Goal: Task Accomplishment & Management: Manage account settings

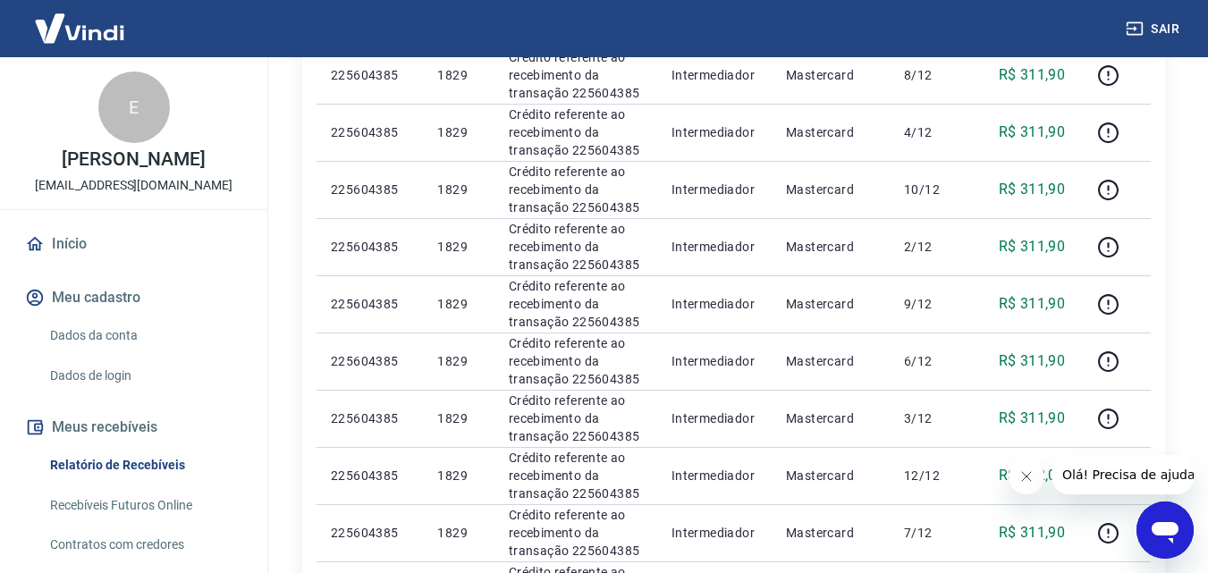
scroll to position [536, 0]
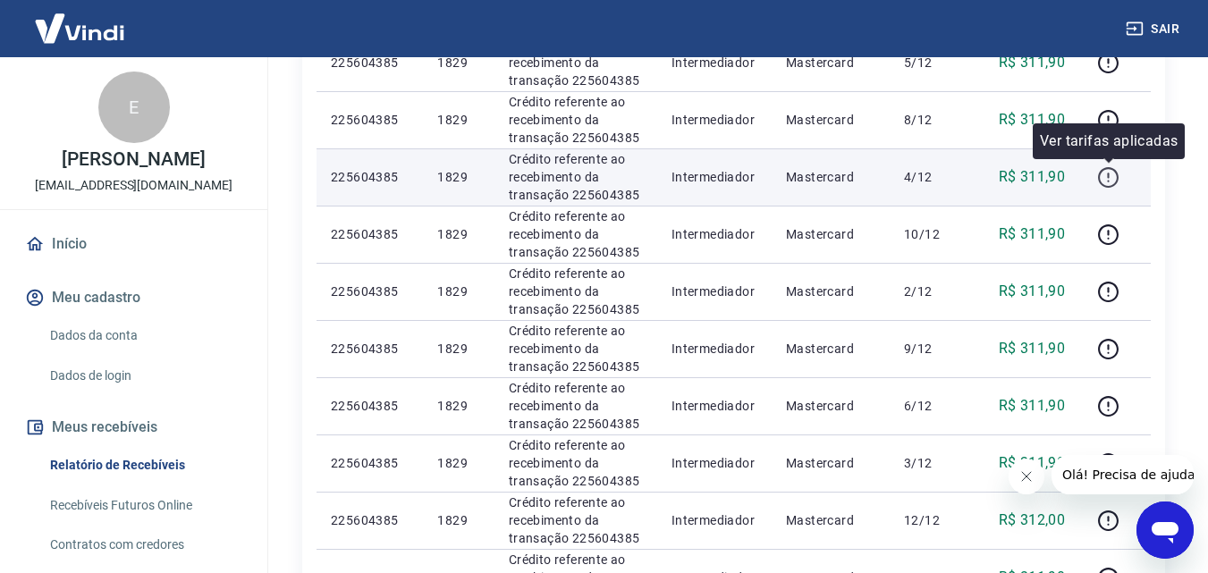
click at [1111, 178] on icon "button" at bounding box center [1108, 177] width 22 height 22
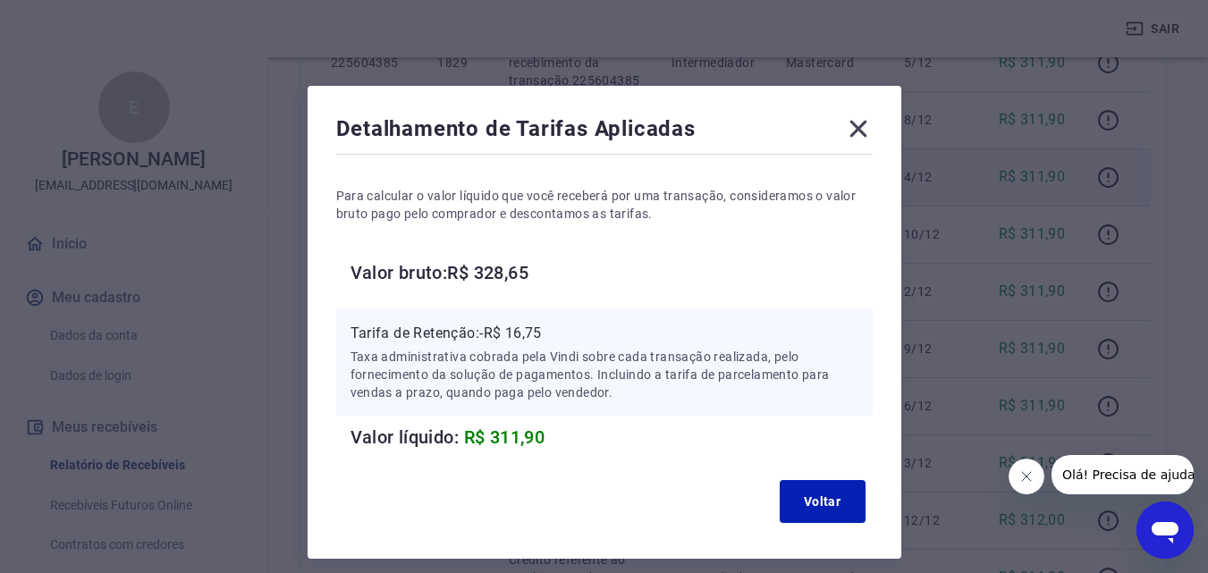
click at [872, 514] on div "Voltar" at bounding box center [604, 501] width 536 height 57
click at [852, 505] on button "Voltar" at bounding box center [823, 501] width 86 height 43
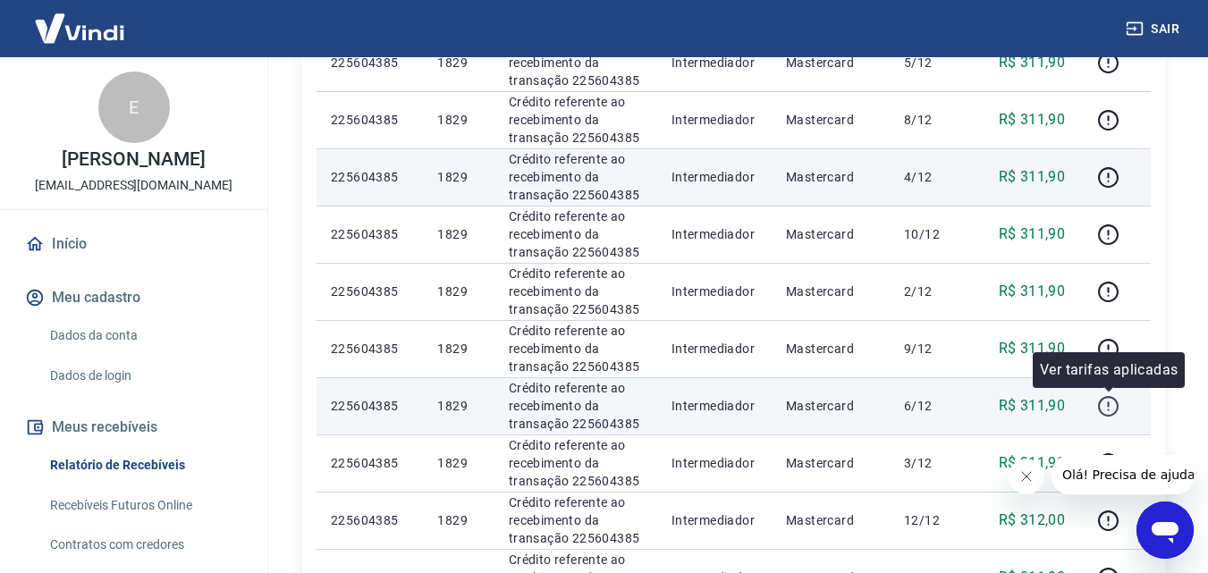
click at [1106, 406] on icon "button" at bounding box center [1108, 406] width 22 height 22
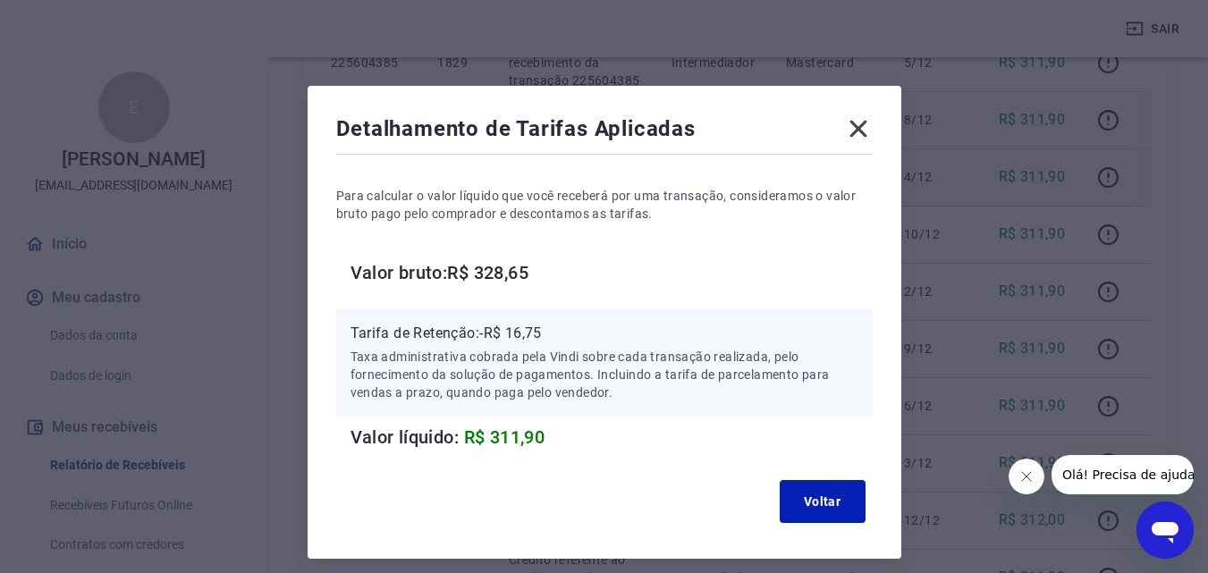
click at [857, 129] on icon at bounding box center [857, 129] width 17 height 17
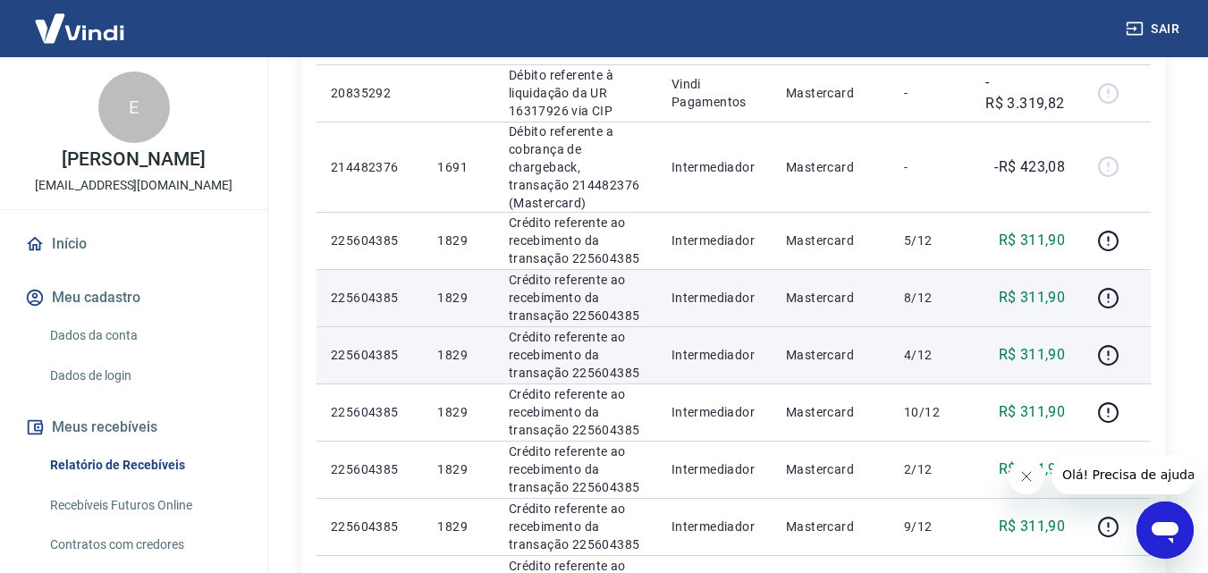
scroll to position [358, 0]
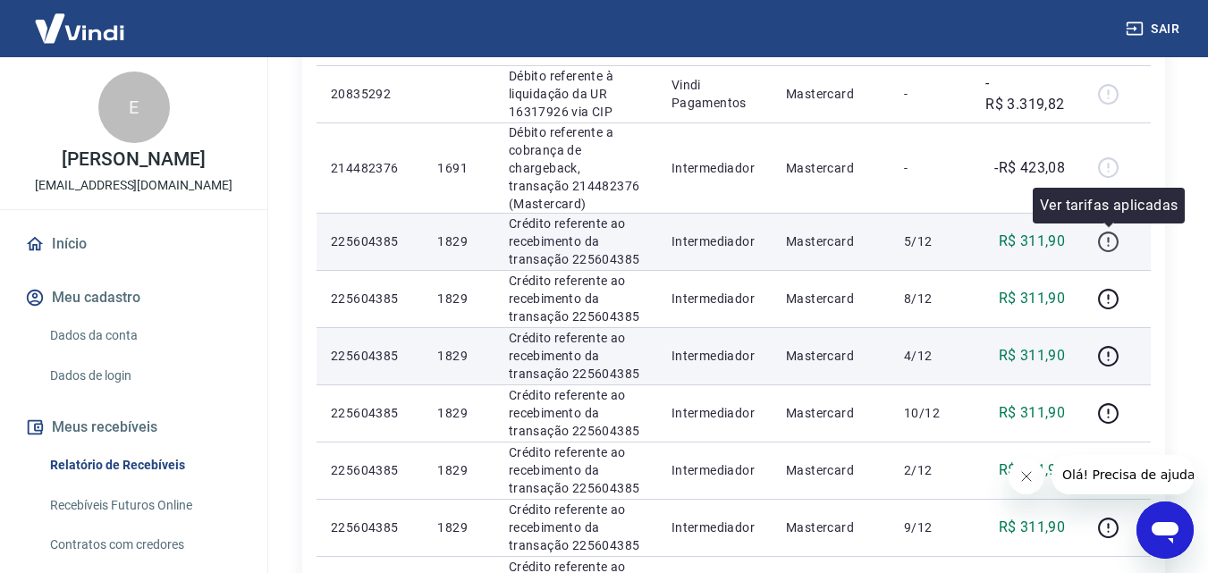
click at [1106, 246] on icon "button" at bounding box center [1108, 242] width 22 height 22
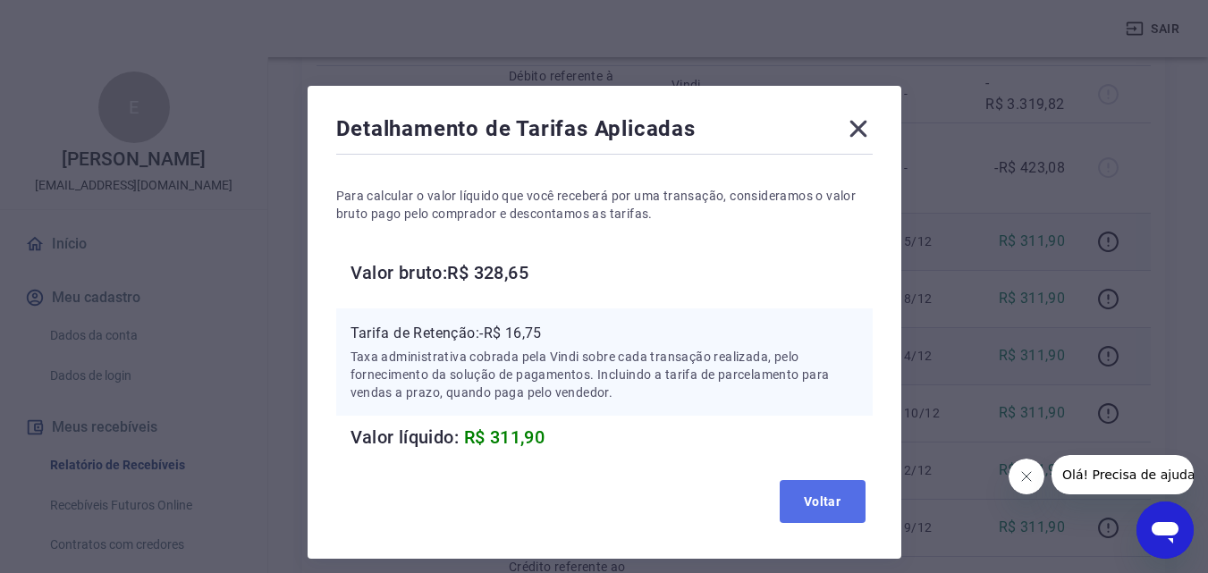
click at [817, 507] on button "Voltar" at bounding box center [823, 501] width 86 height 43
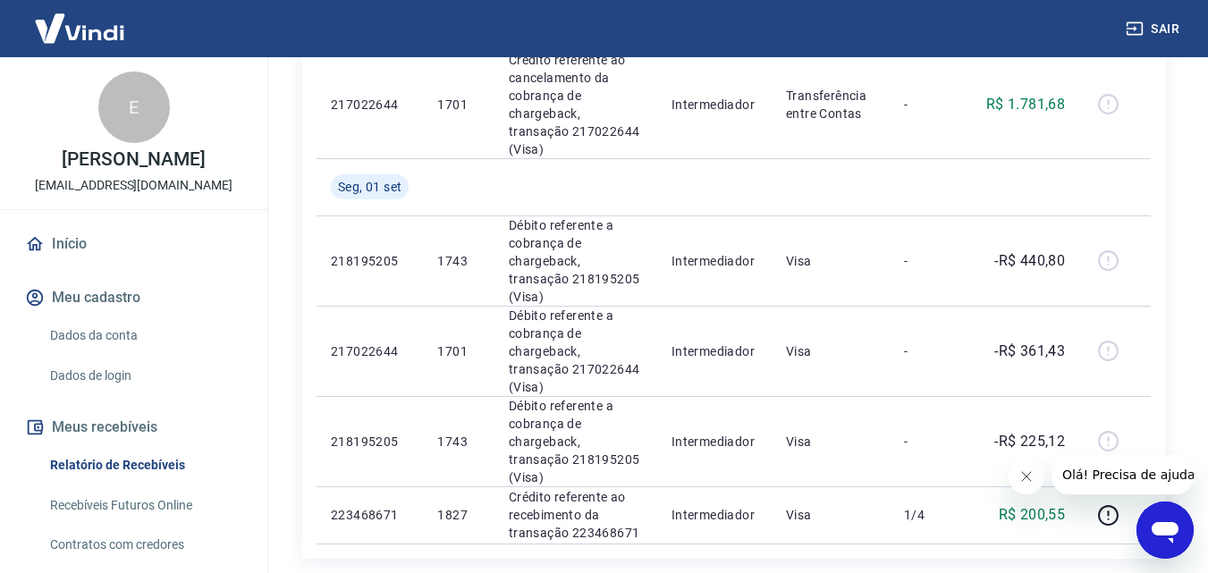
scroll to position [1430, 0]
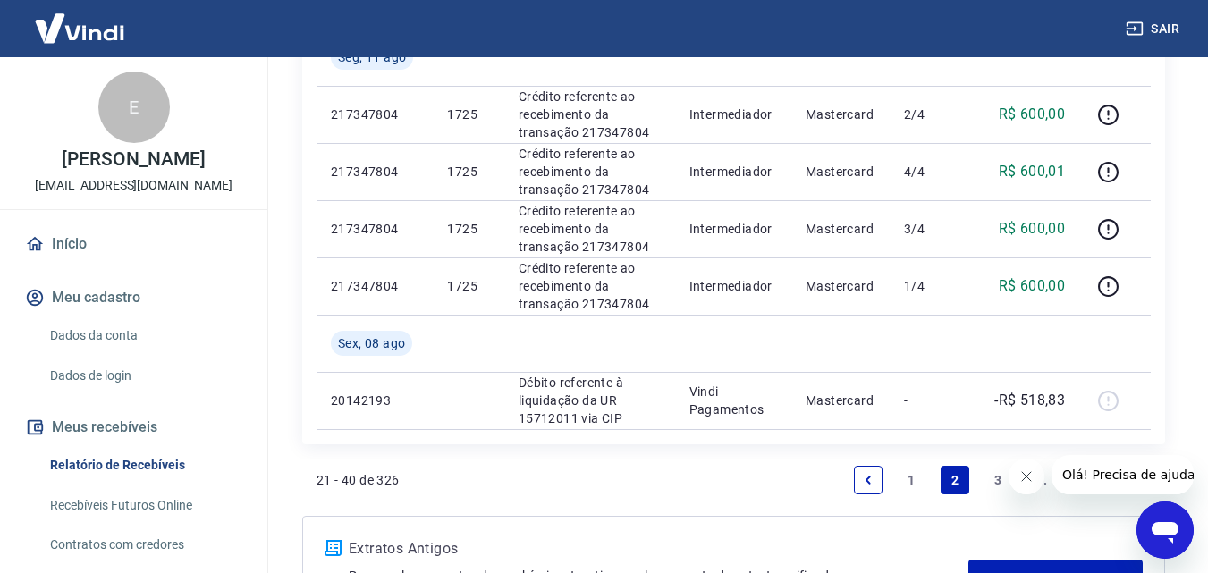
scroll to position [1609, 0]
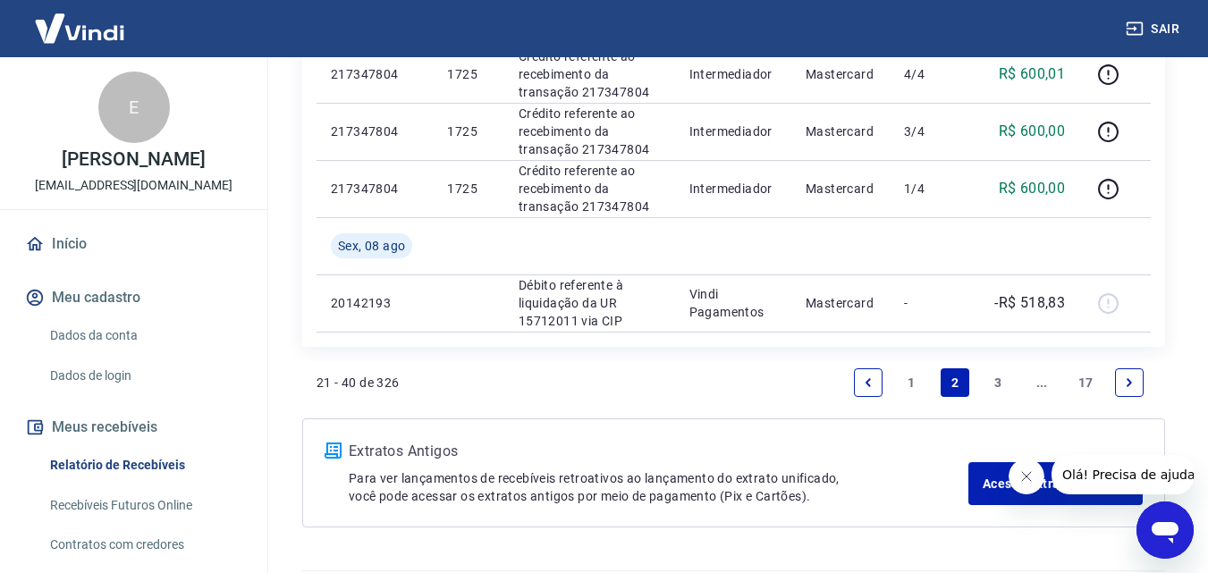
click at [996, 379] on link "3" at bounding box center [998, 382] width 29 height 29
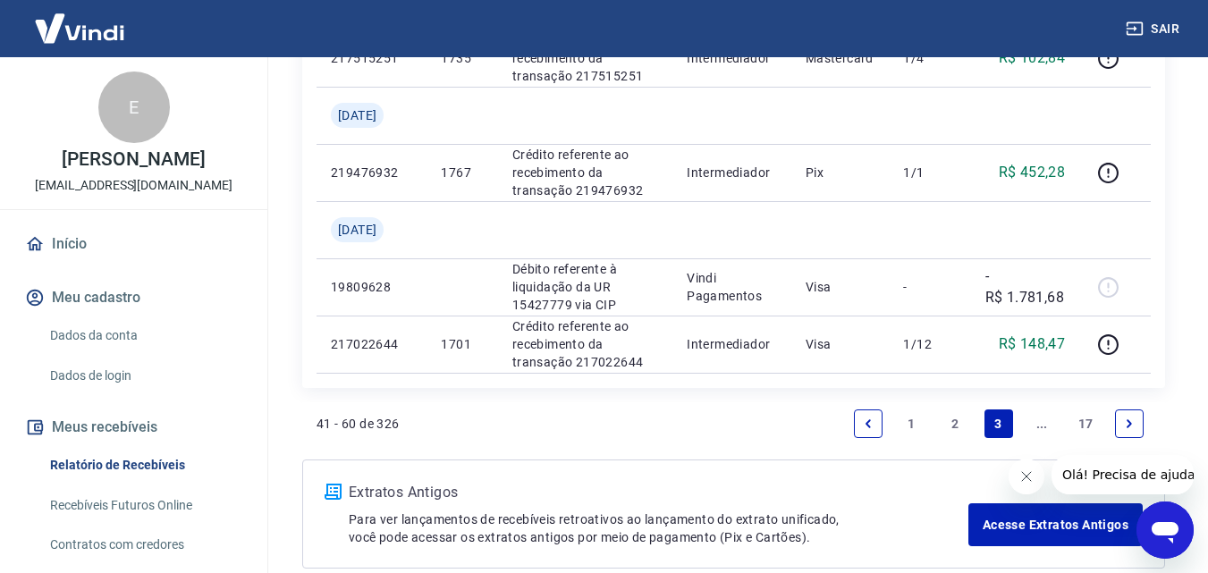
scroll to position [1430, 0]
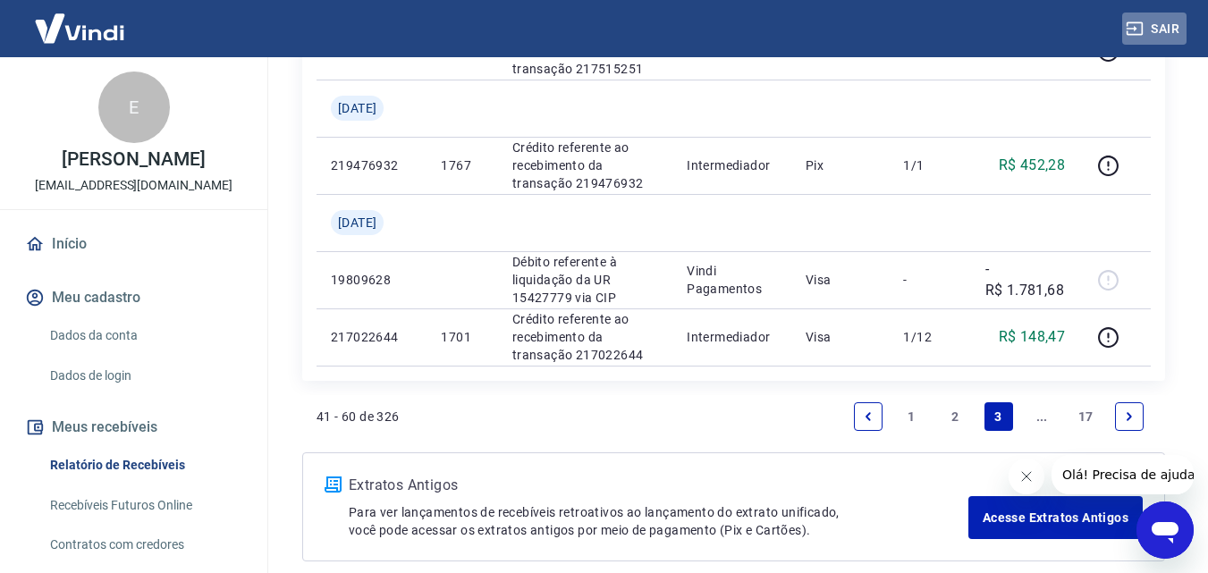
click at [1134, 29] on icon "button" at bounding box center [1134, 28] width 16 height 13
